Goal: Navigation & Orientation: Find specific page/section

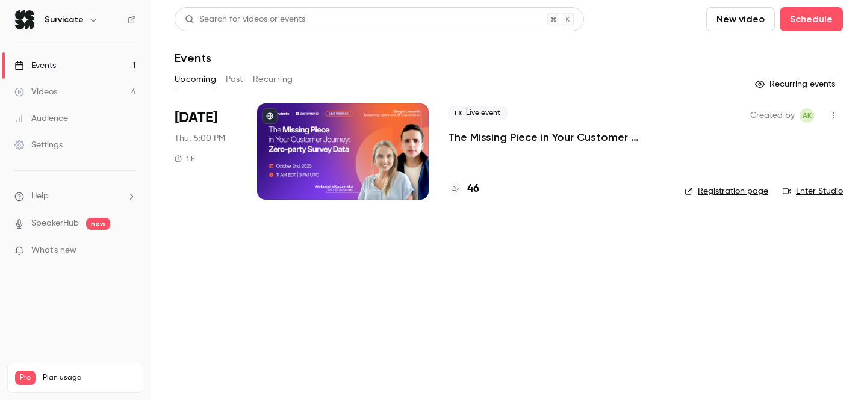
click at [579, 76] on div "Upcoming Past Recurring" at bounding box center [509, 79] width 668 height 19
click at [547, 253] on main "Search for videos or events New video Schedule Events Upcoming Past Recurring R…" at bounding box center [508, 200] width 716 height 400
click at [528, 283] on main "Search for videos or events New video Schedule Events Upcoming Past Recurring R…" at bounding box center [508, 200] width 716 height 400
